Goal: Task Accomplishment & Management: Manage account settings

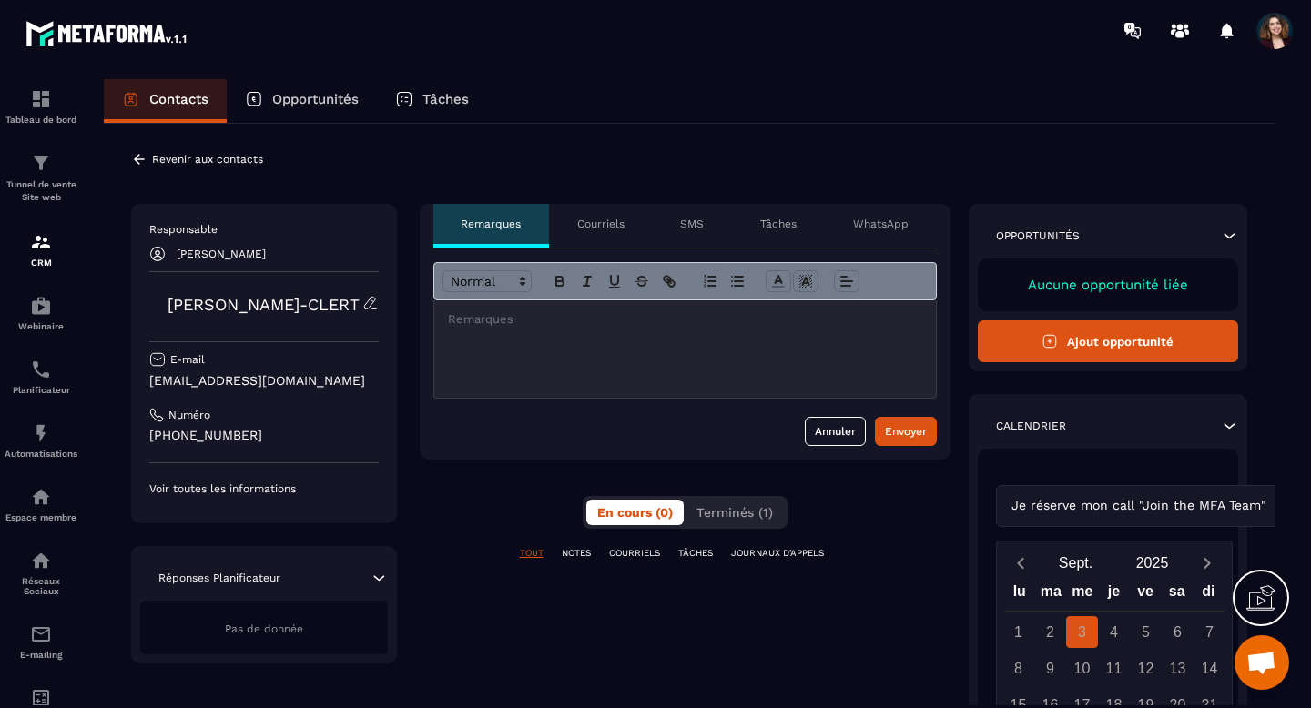
click at [250, 156] on p "Revenir aux contacts" at bounding box center [207, 159] width 111 height 13
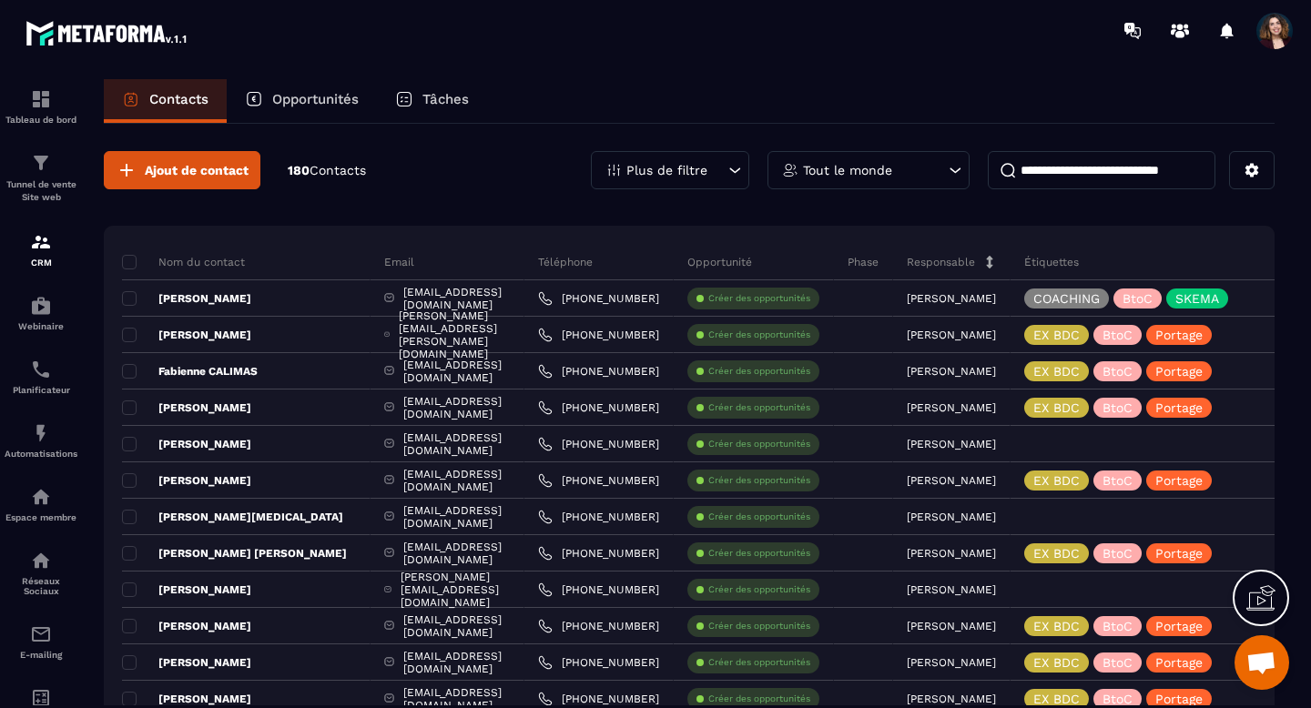
click at [675, 171] on p "Plus de filtre" at bounding box center [666, 170] width 81 height 13
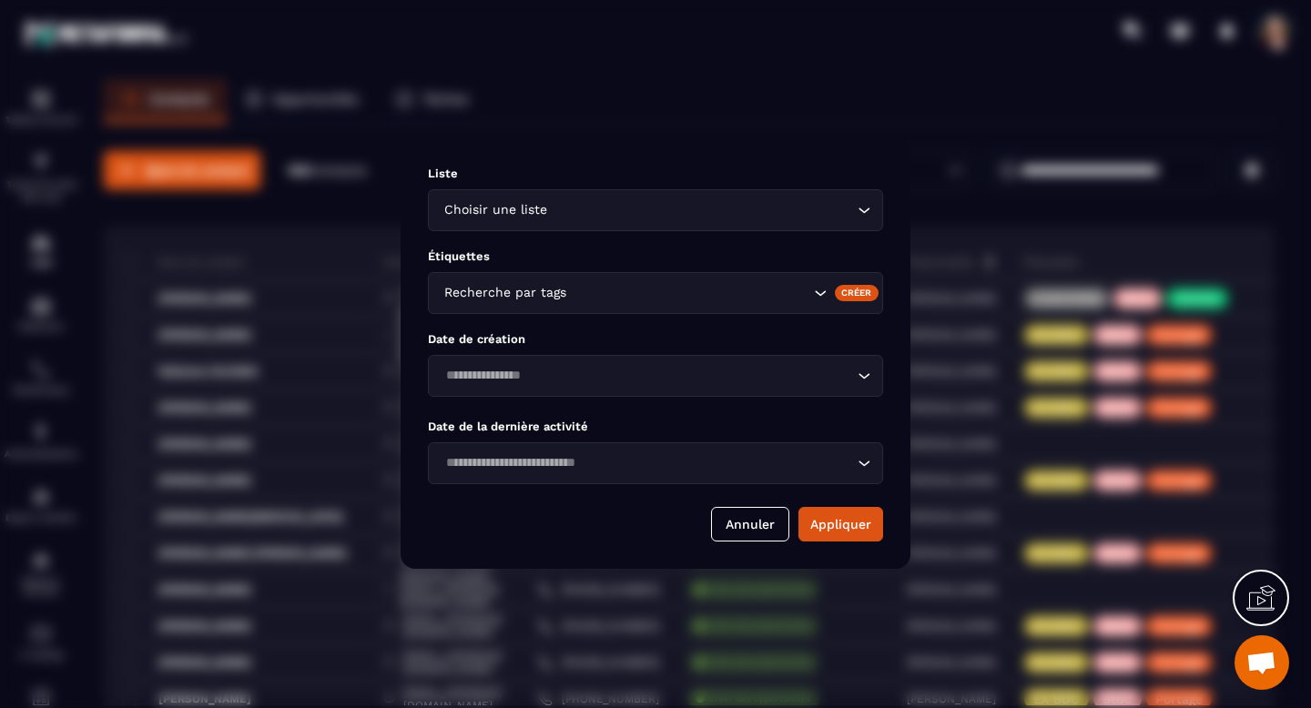
click at [707, 225] on div "Choisir une liste Loading..." at bounding box center [655, 210] width 455 height 42
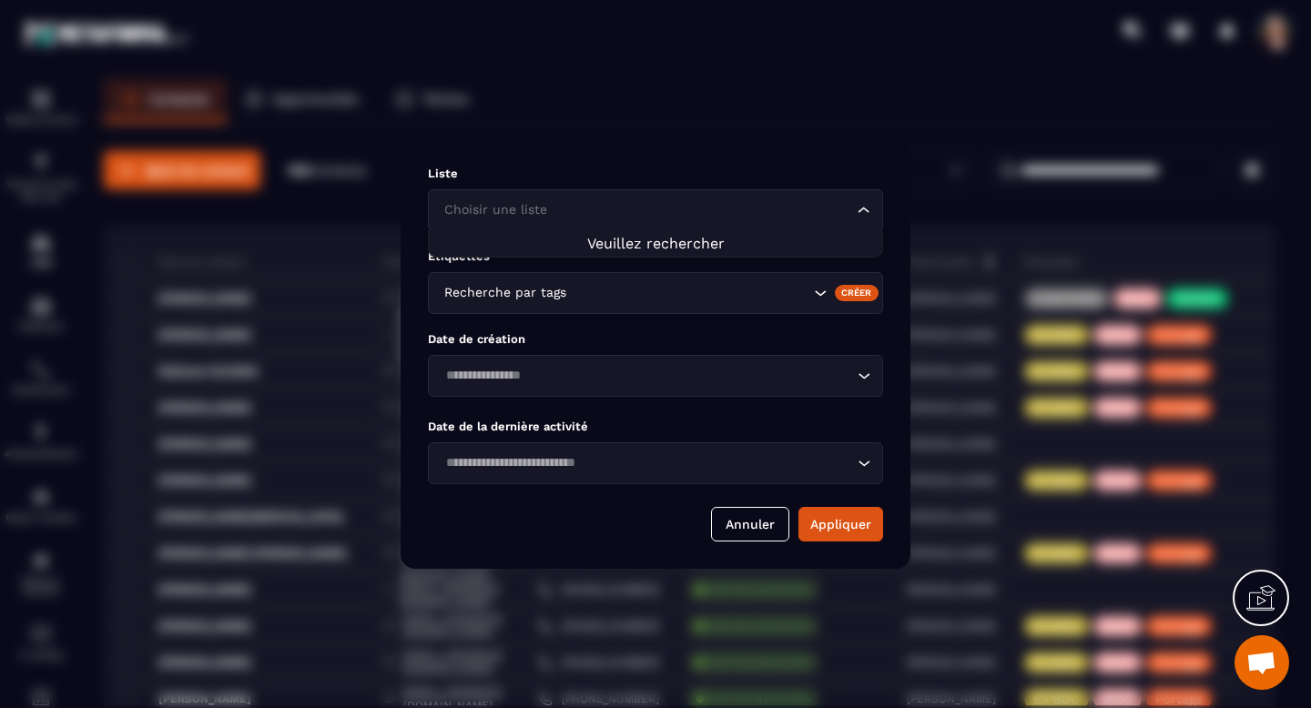
click at [887, 206] on div "Liste Choisir une liste Loading... Étiquettes Recherche par tags Créer Date de …" at bounding box center [656, 354] width 510 height 430
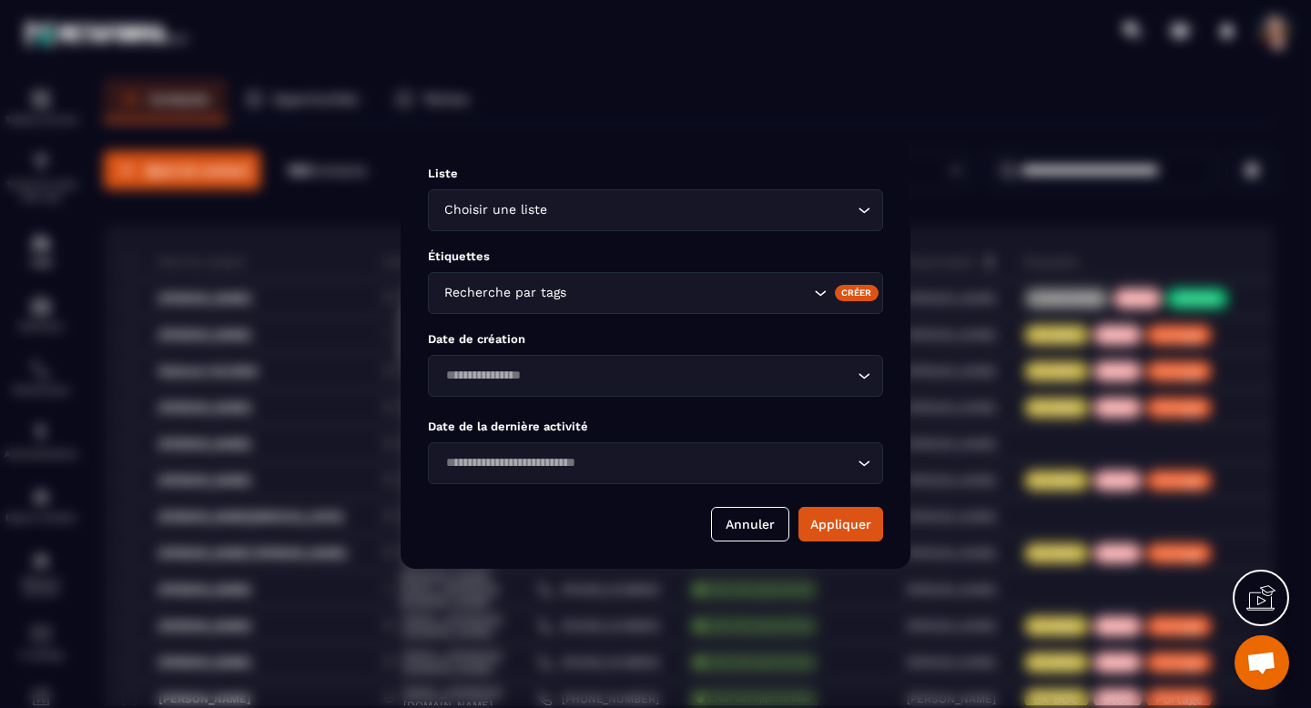
click at [862, 206] on icon "Search for option" at bounding box center [864, 210] width 18 height 18
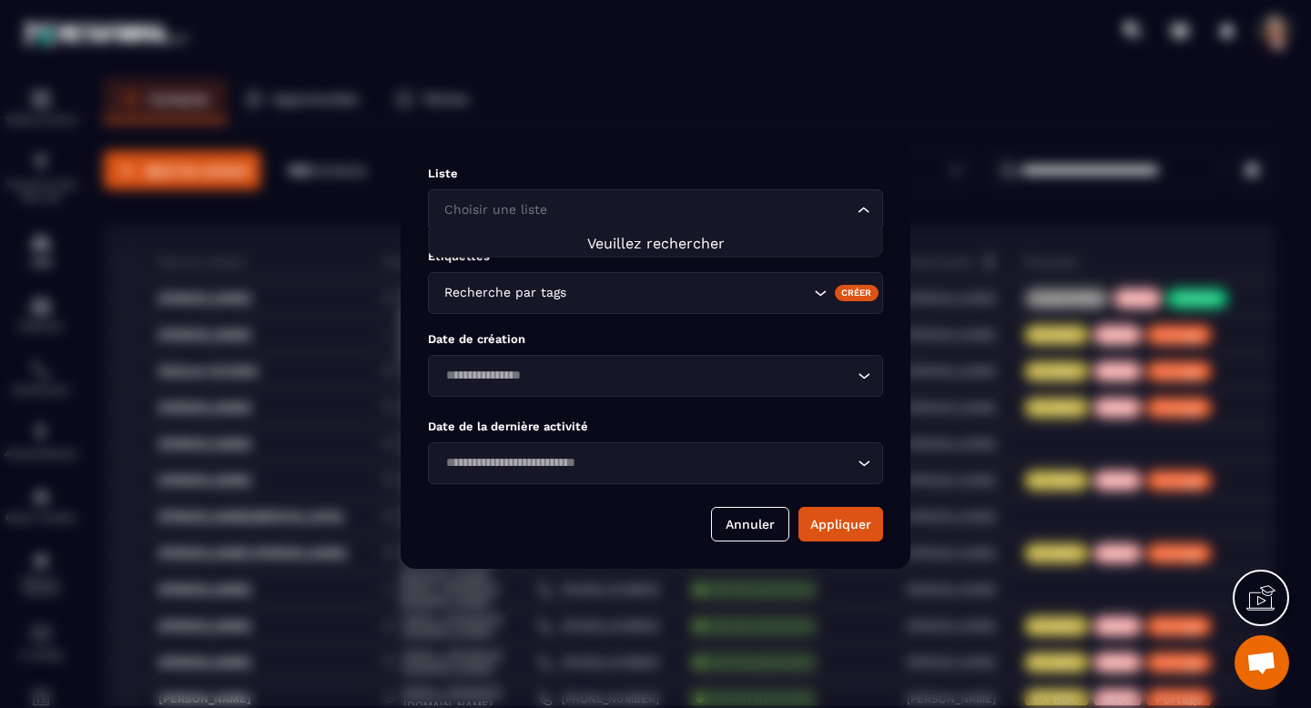
click at [717, 144] on div "Liste Choisir une liste Loading... Étiquettes Recherche par tags Créer Date de …" at bounding box center [656, 354] width 510 height 430
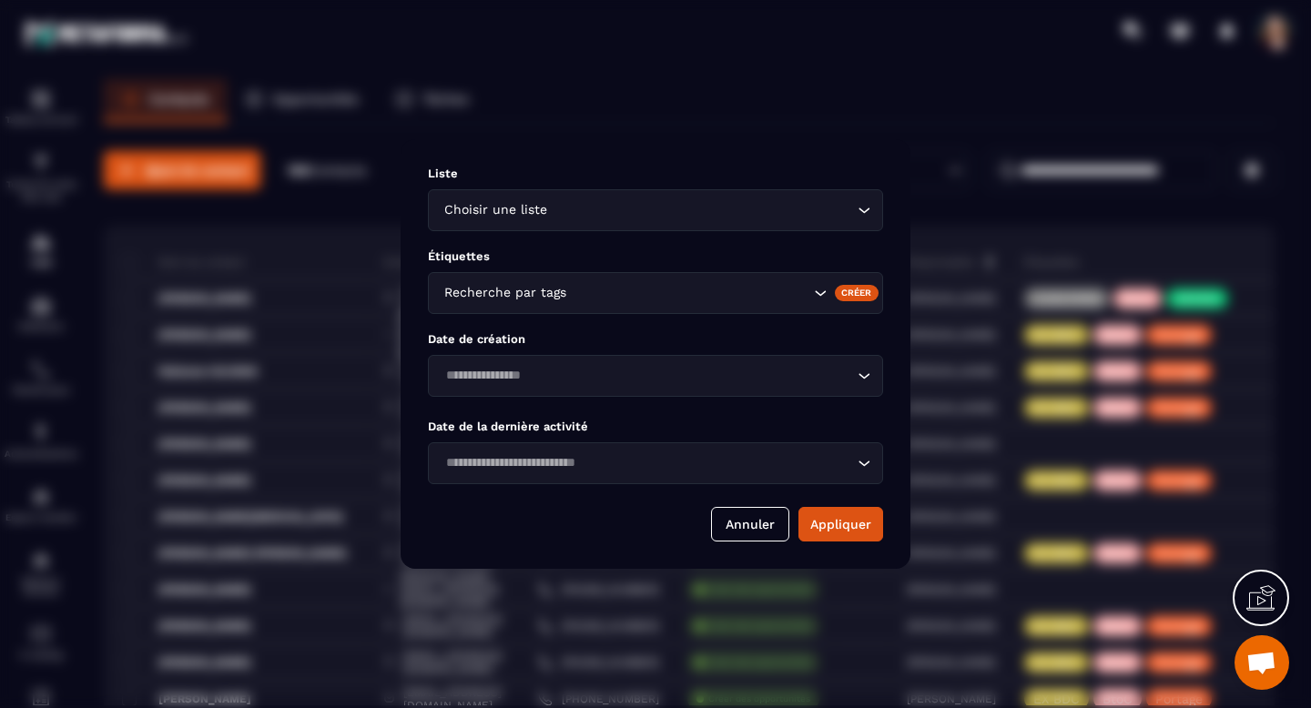
click at [464, 115] on div "Modal window" at bounding box center [655, 354] width 1311 height 708
click at [765, 523] on button "Annuler" at bounding box center [750, 524] width 78 height 35
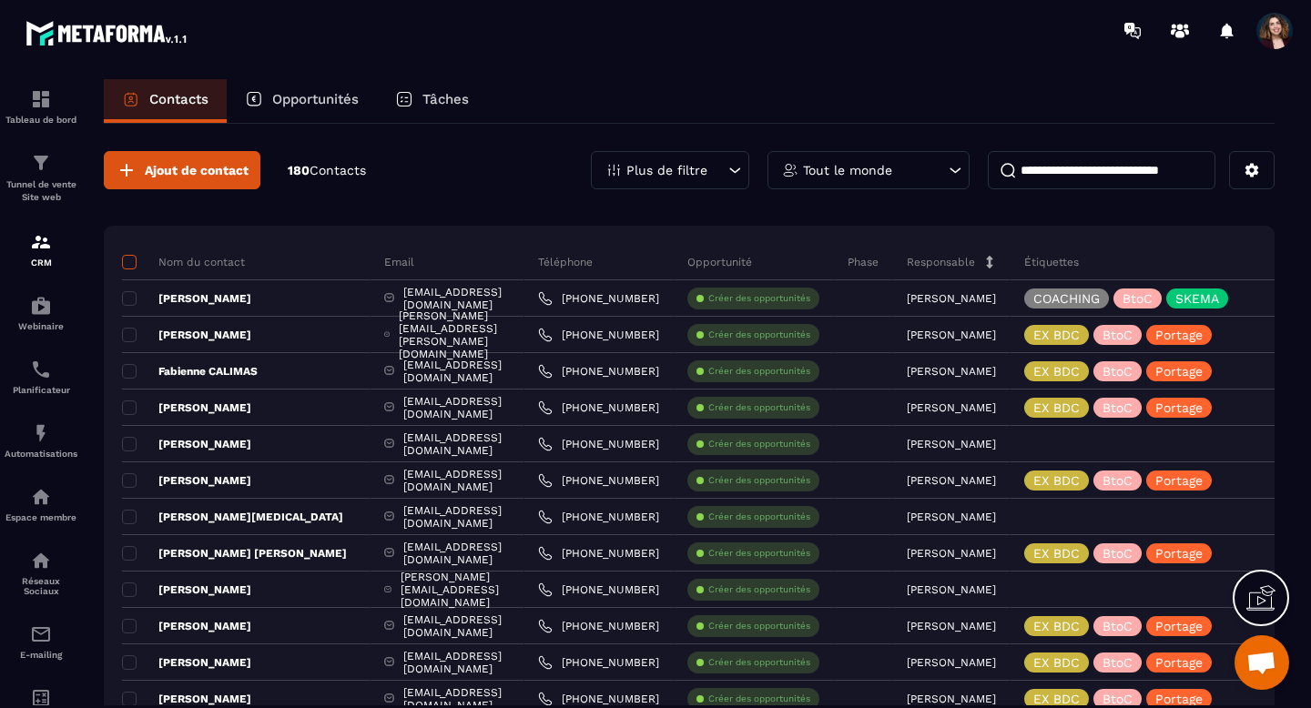
click at [126, 259] on span at bounding box center [129, 262] width 15 height 15
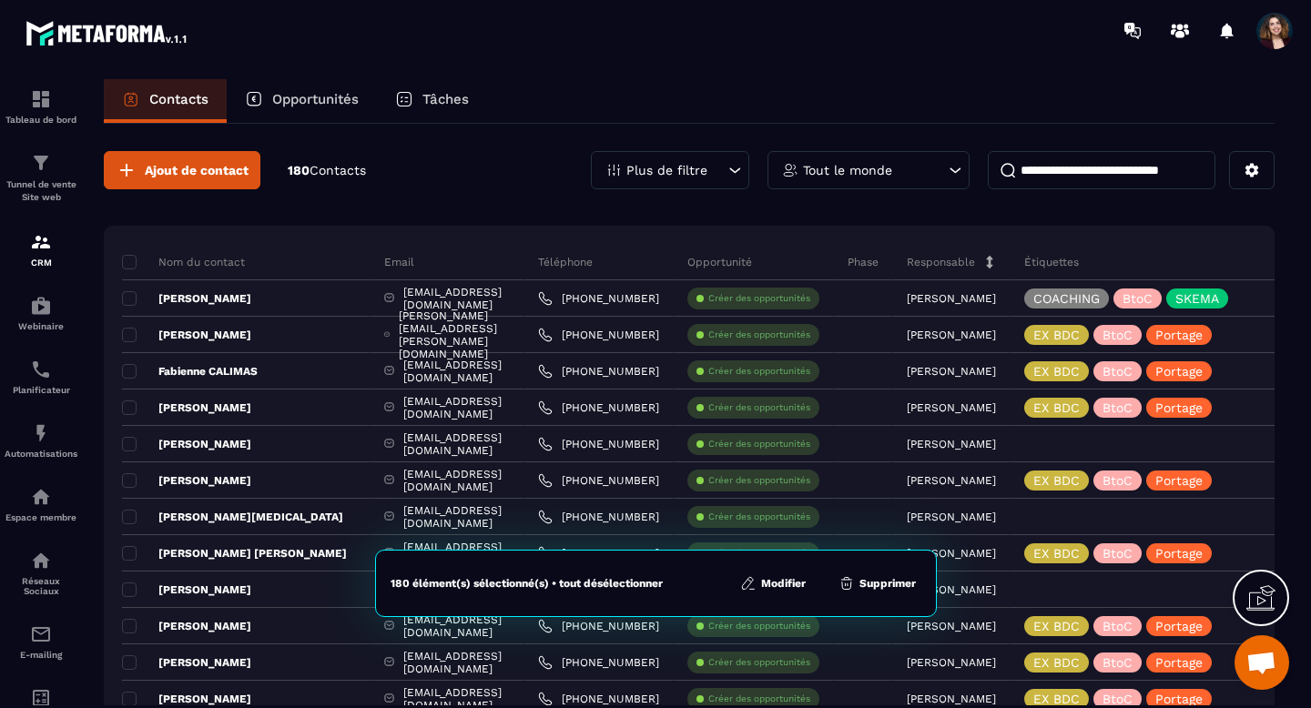
click at [647, 181] on div "Plus de filtre" at bounding box center [670, 170] width 158 height 38
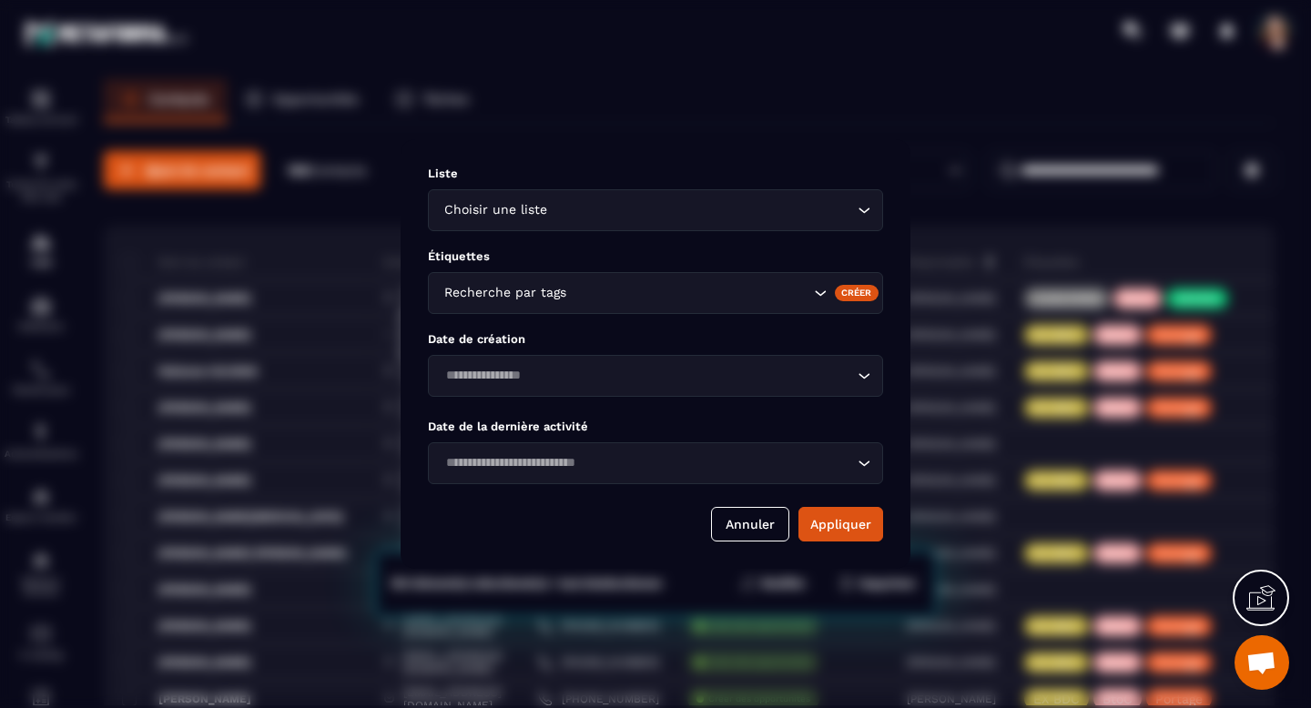
click at [684, 206] on input "Search for option" at bounding box center [702, 210] width 302 height 20
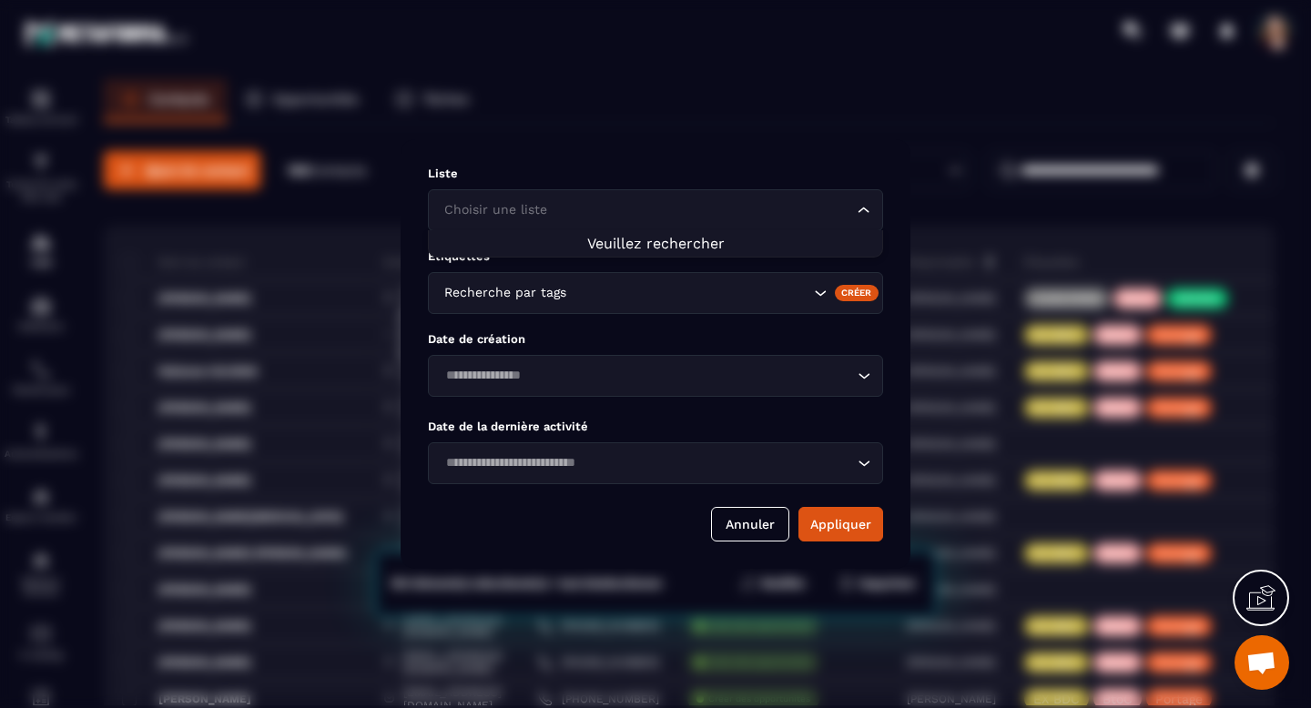
click at [691, 249] on span "Veuillez rechercher" at bounding box center [655, 243] width 137 height 17
click at [735, 515] on button "Annuler" at bounding box center [750, 524] width 78 height 35
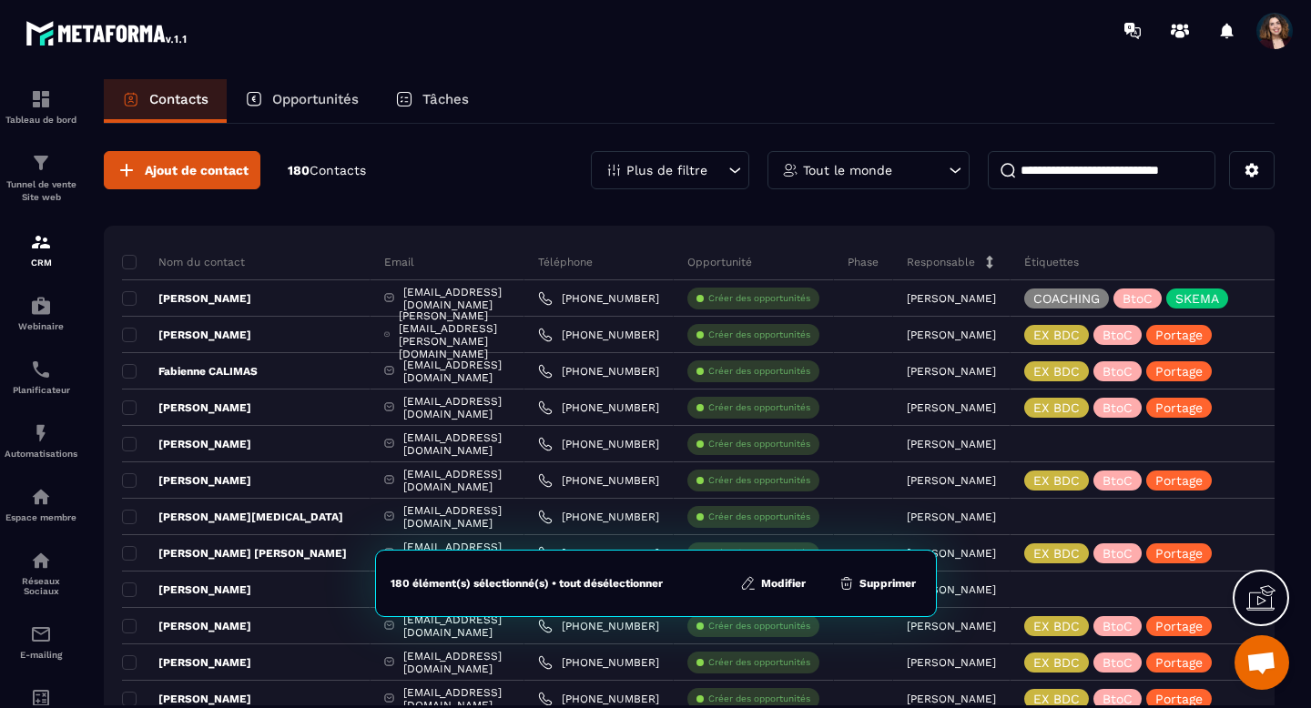
click at [666, 75] on section "Tableau de bord Tunnel de vente Site web CRM Webinaire Planificateur Automatisa…" at bounding box center [655, 410] width 1311 height 699
click at [124, 266] on span at bounding box center [129, 262] width 15 height 15
